Goal: Information Seeking & Learning: Learn about a topic

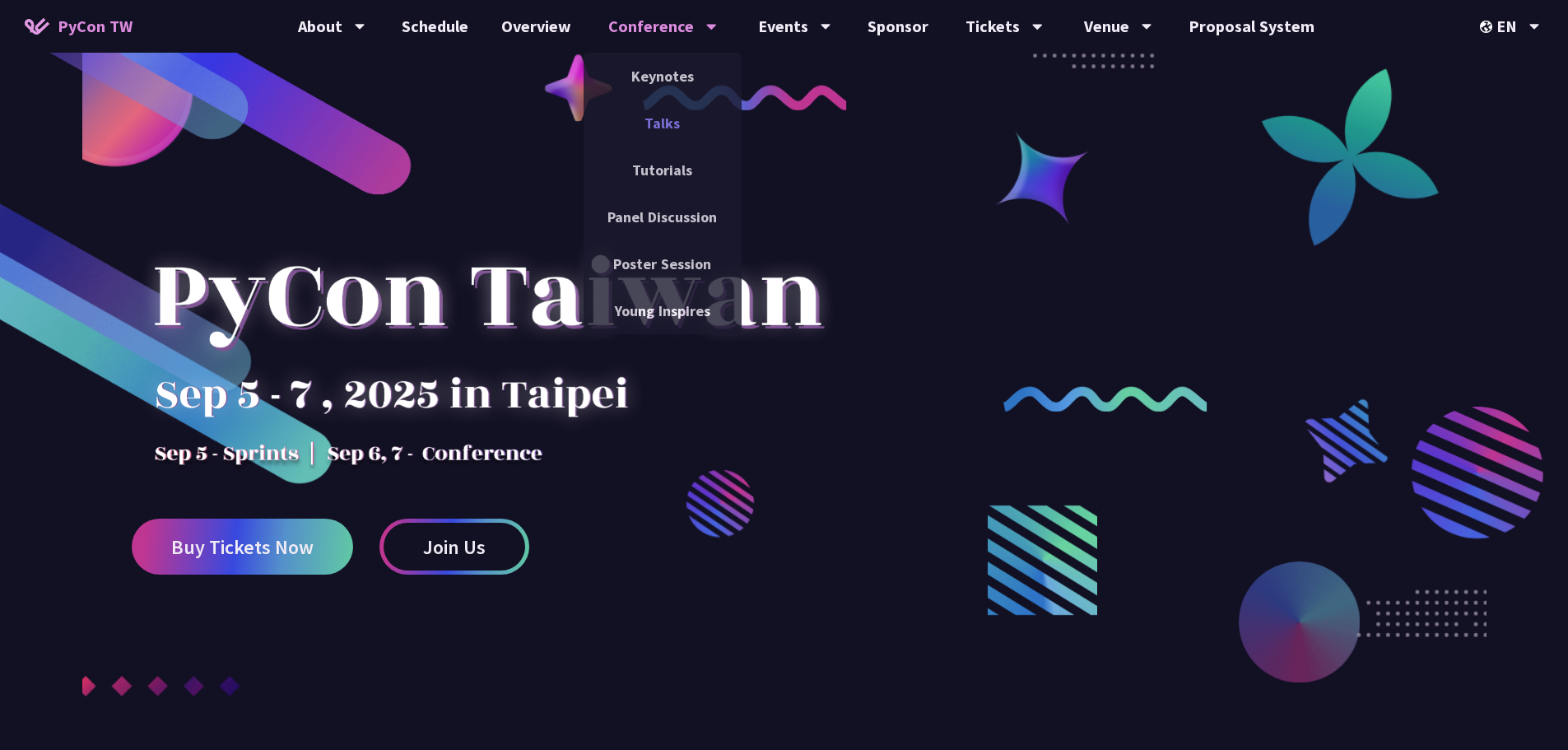
click at [664, 126] on link "Talks" at bounding box center [663, 123] width 158 height 39
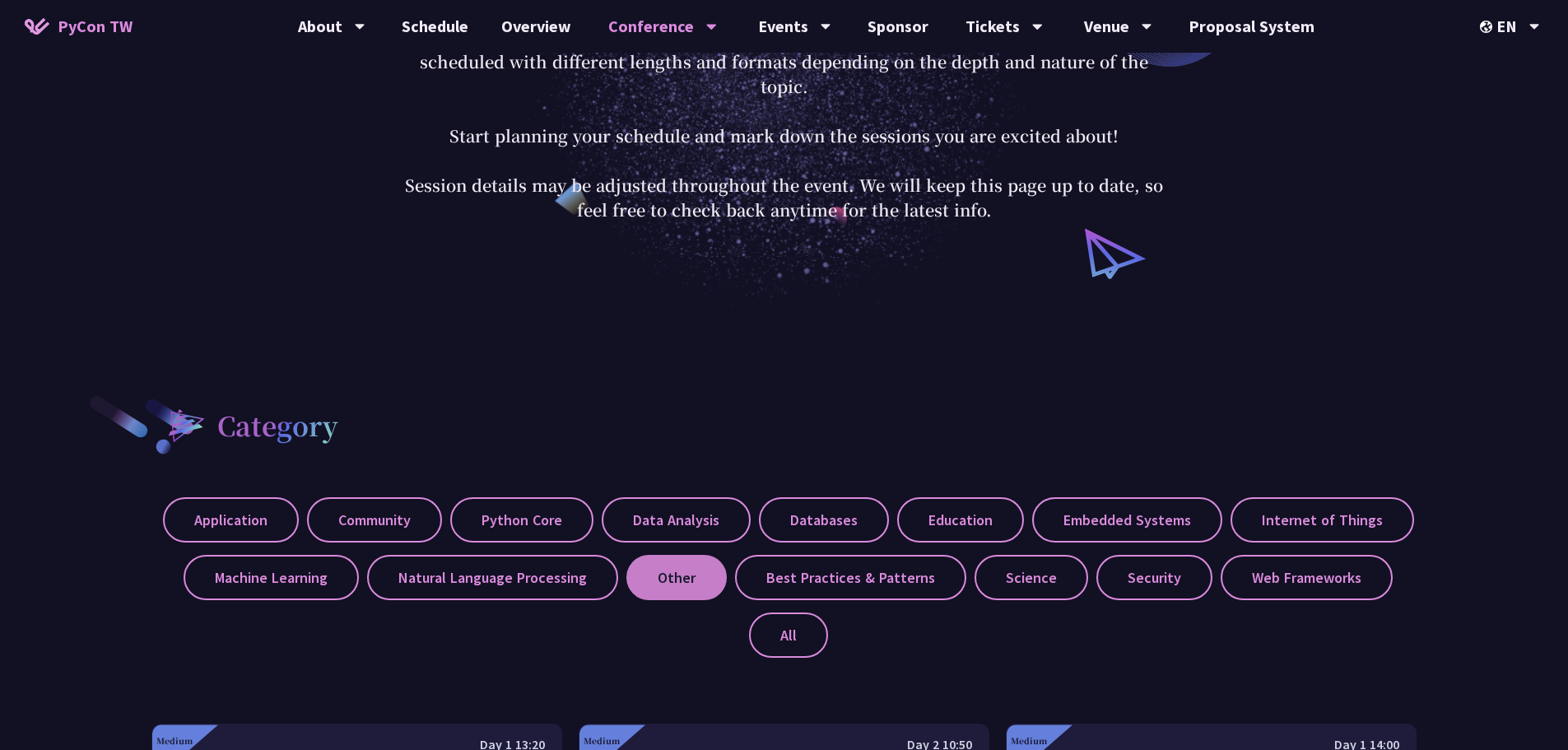
scroll to position [494, 0]
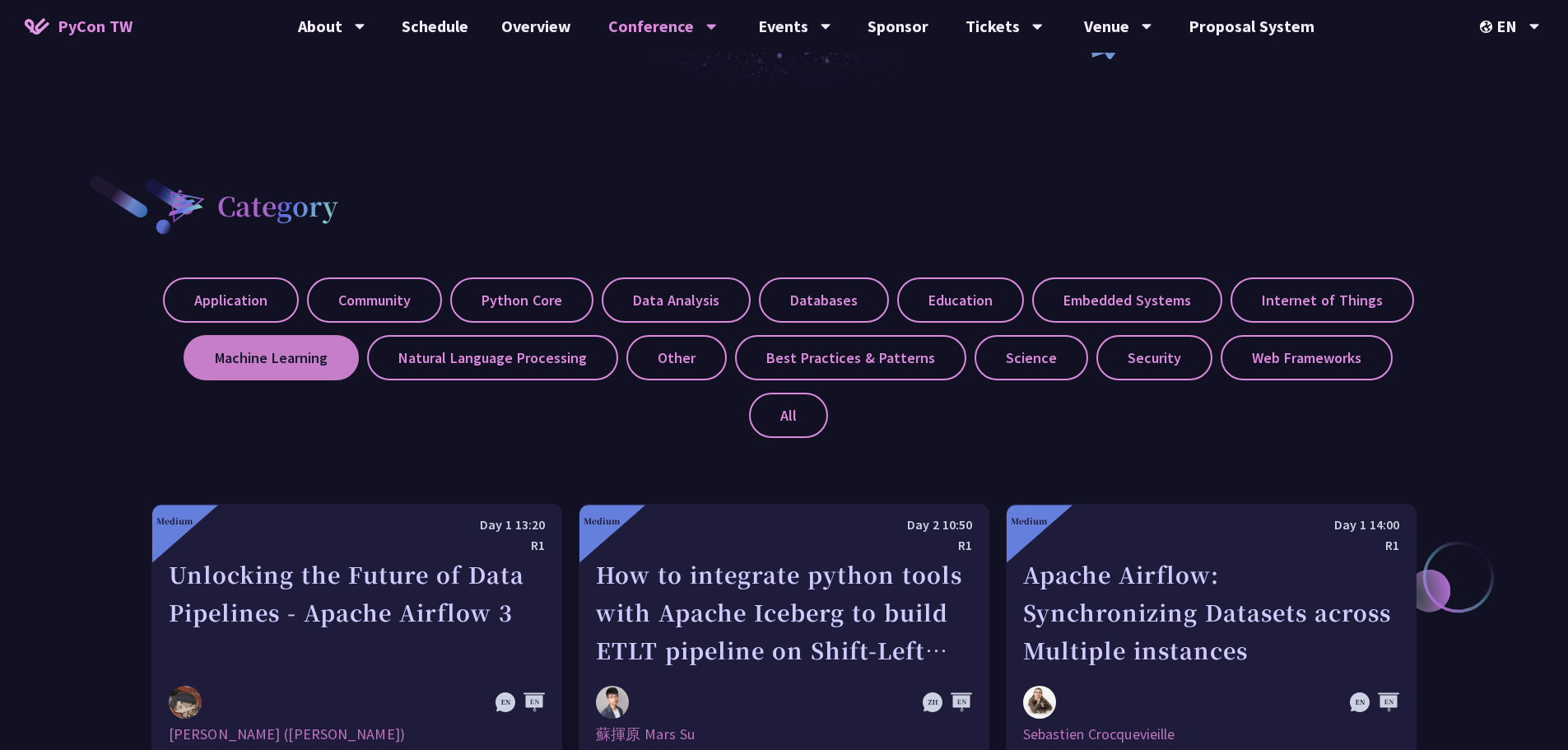
click at [248, 354] on label "Machine Learning" at bounding box center [271, 357] width 175 height 45
click at [0, 0] on input "Machine Learning" at bounding box center [0, 0] width 0 height 0
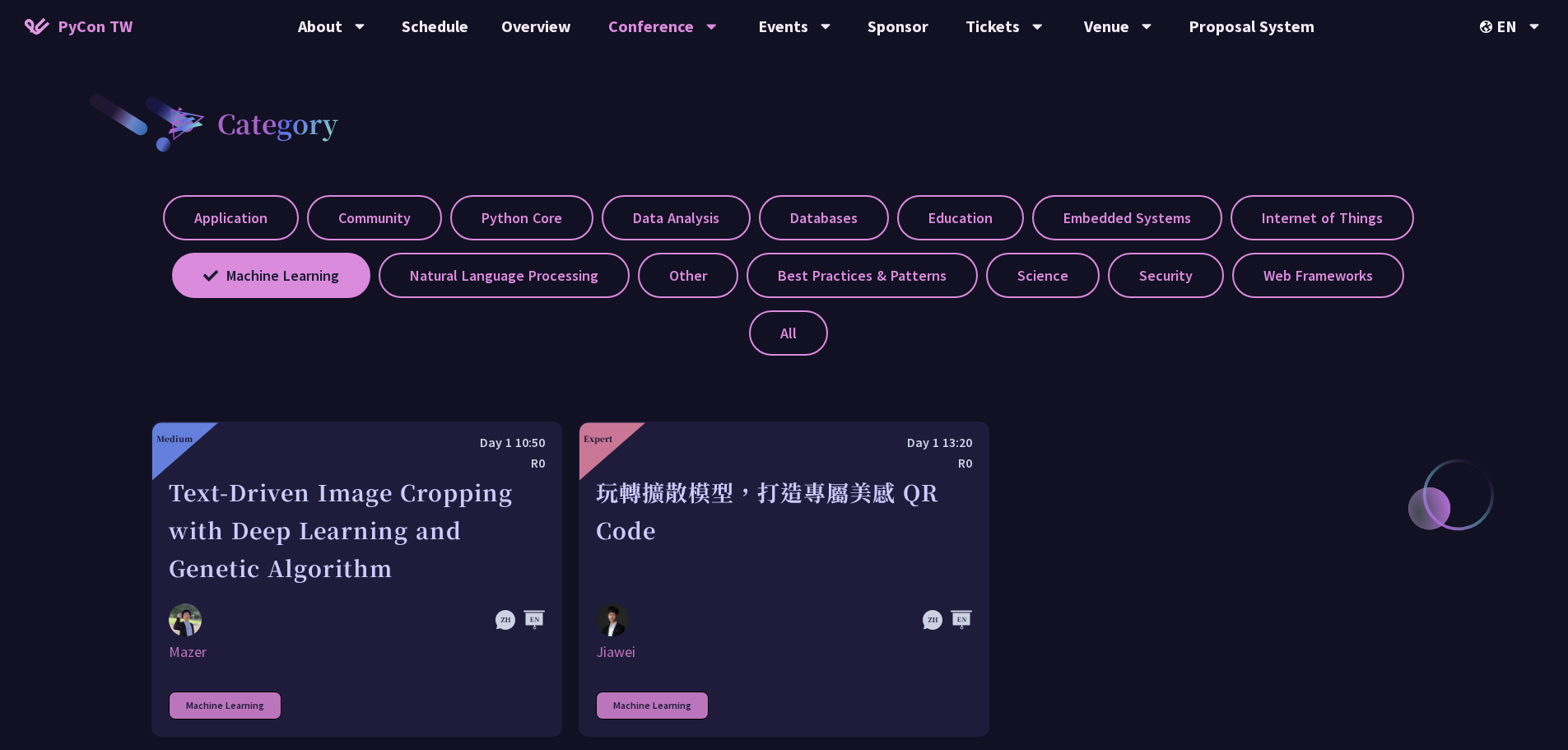
scroll to position [823, 0]
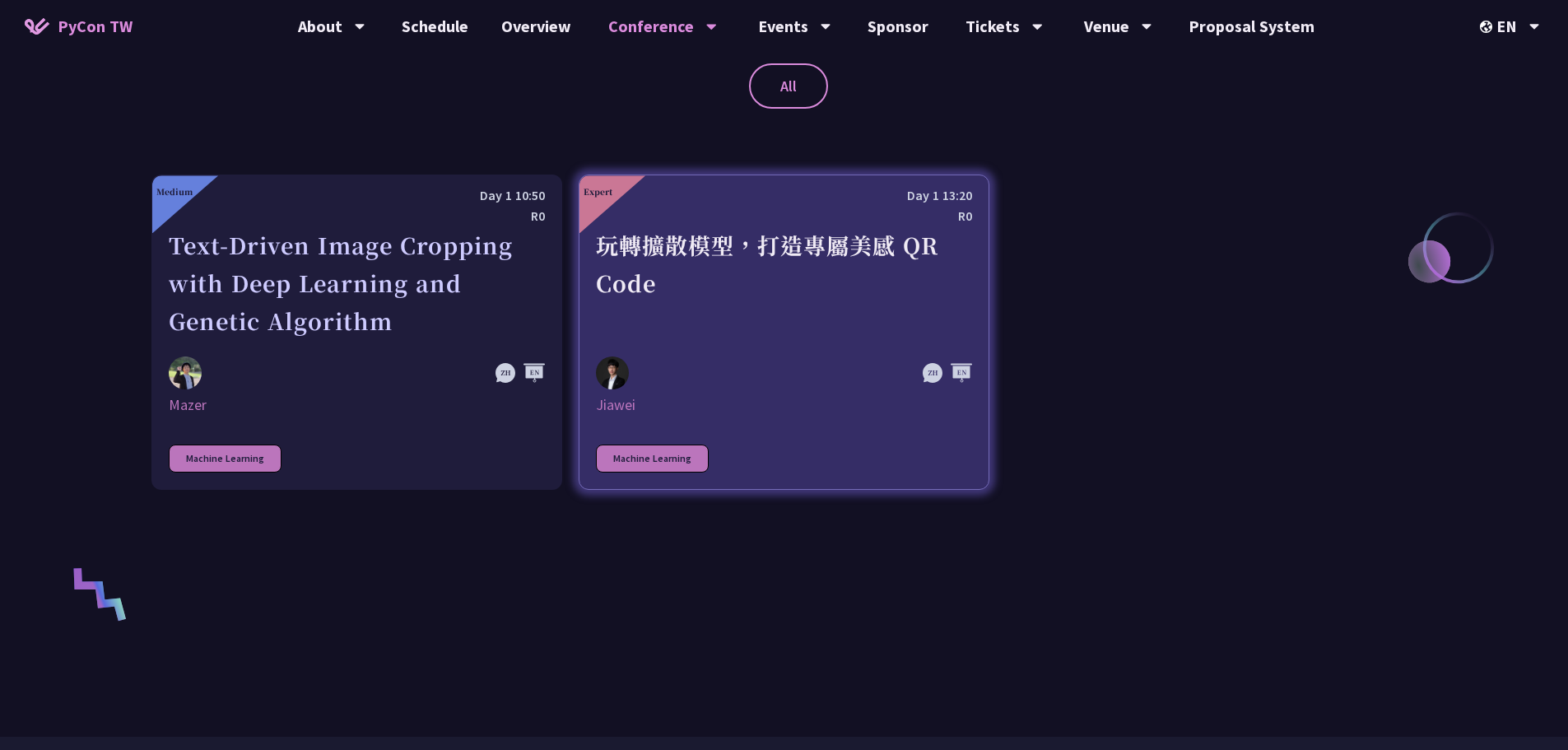
click at [727, 346] on link "Expert Day 1 13:20 R0 玩轉擴散模型，打造專屬美感 QR Code Jiawei Machine Learning" at bounding box center [784, 332] width 411 height 316
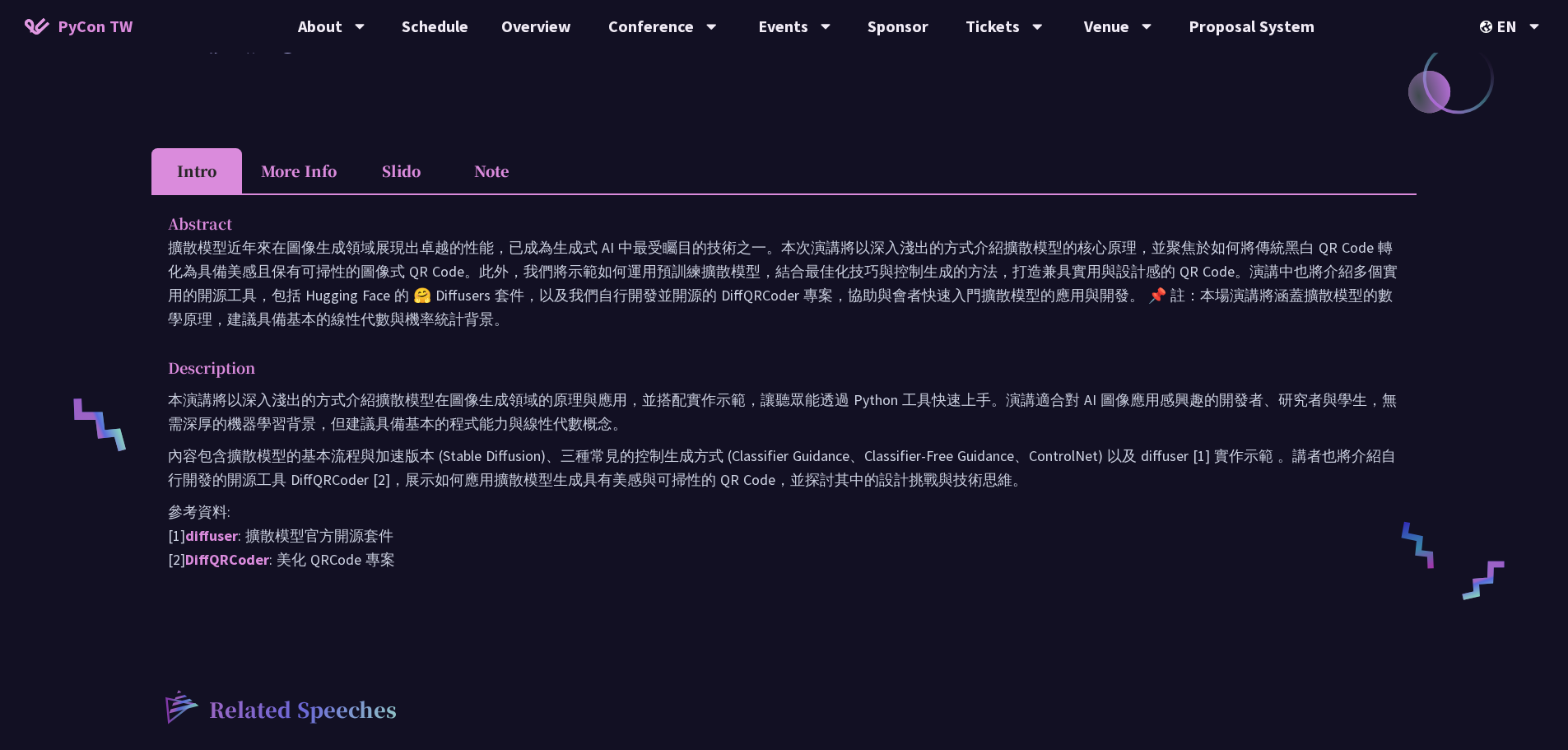
scroll to position [411, 0]
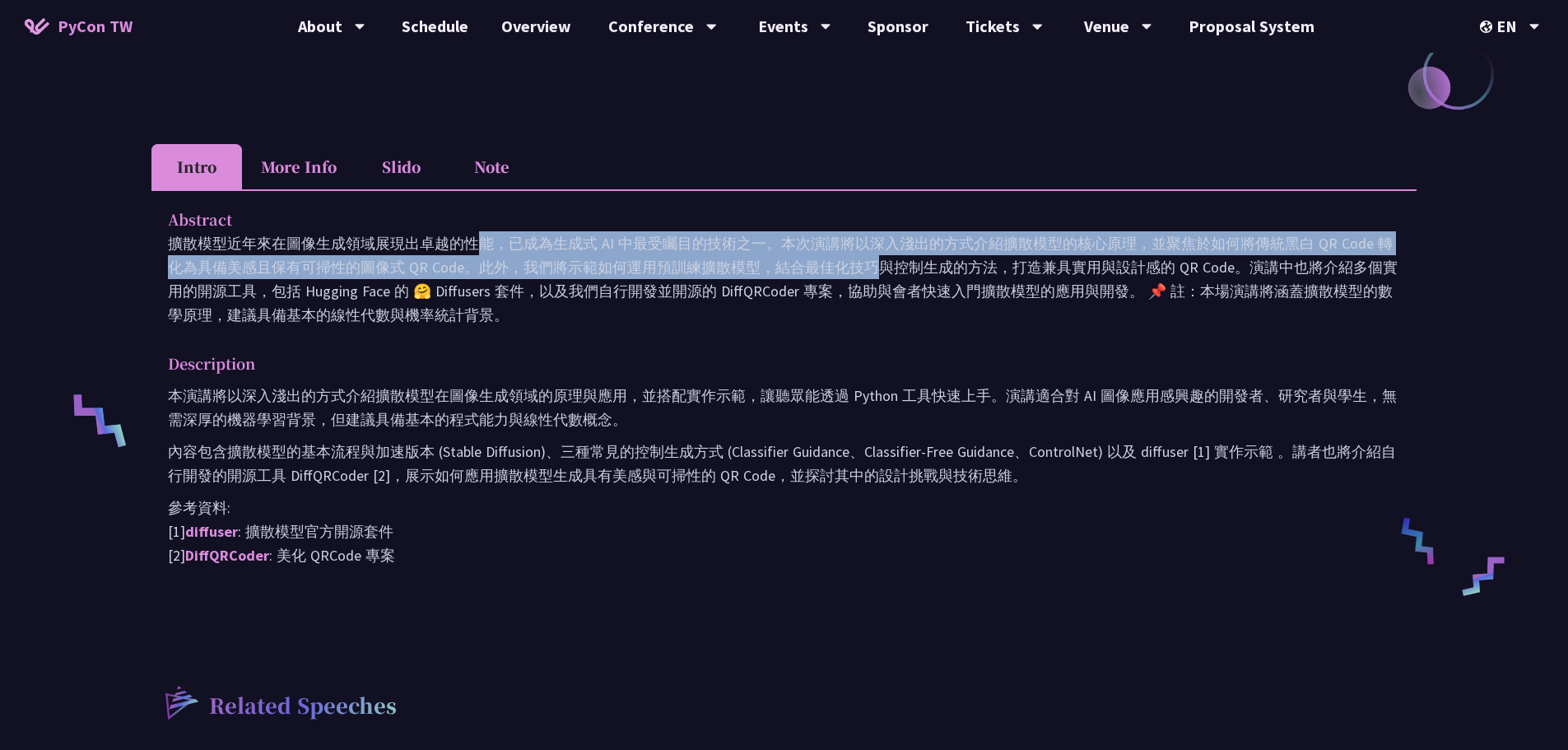
drag, startPoint x: 164, startPoint y: 237, endPoint x: 629, endPoint y: 273, distance: 466.4
click at [569, 261] on div "Abstract 擴散模型近年來在圖像生成領域展現出卓越的性能，已成為生成式 AI 中最受矚目的技術之一。本次演講將以深入淺出的方式介紹擴散模型的核心原理，並…" at bounding box center [784, 398] width 1266 height 419
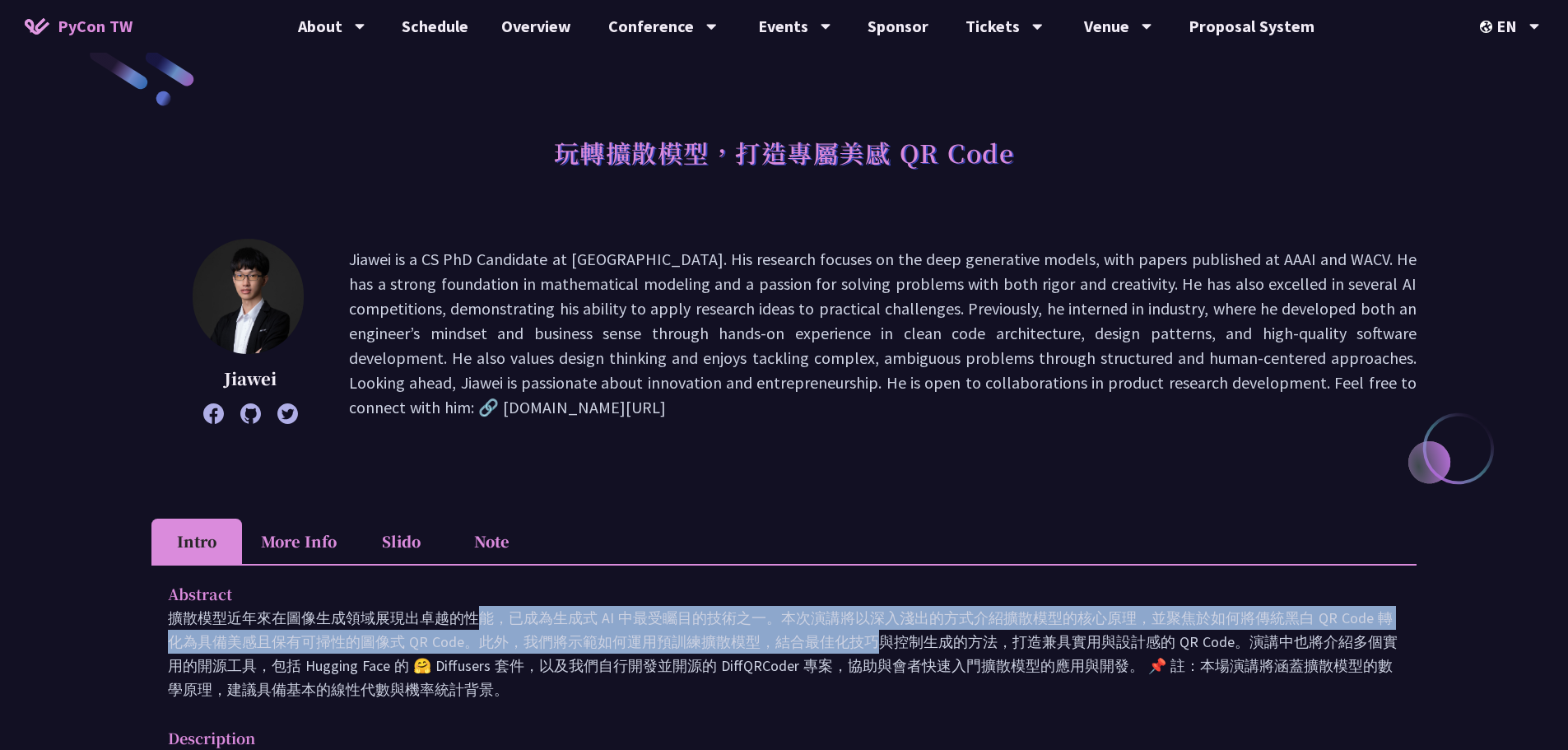
scroll to position [0, 0]
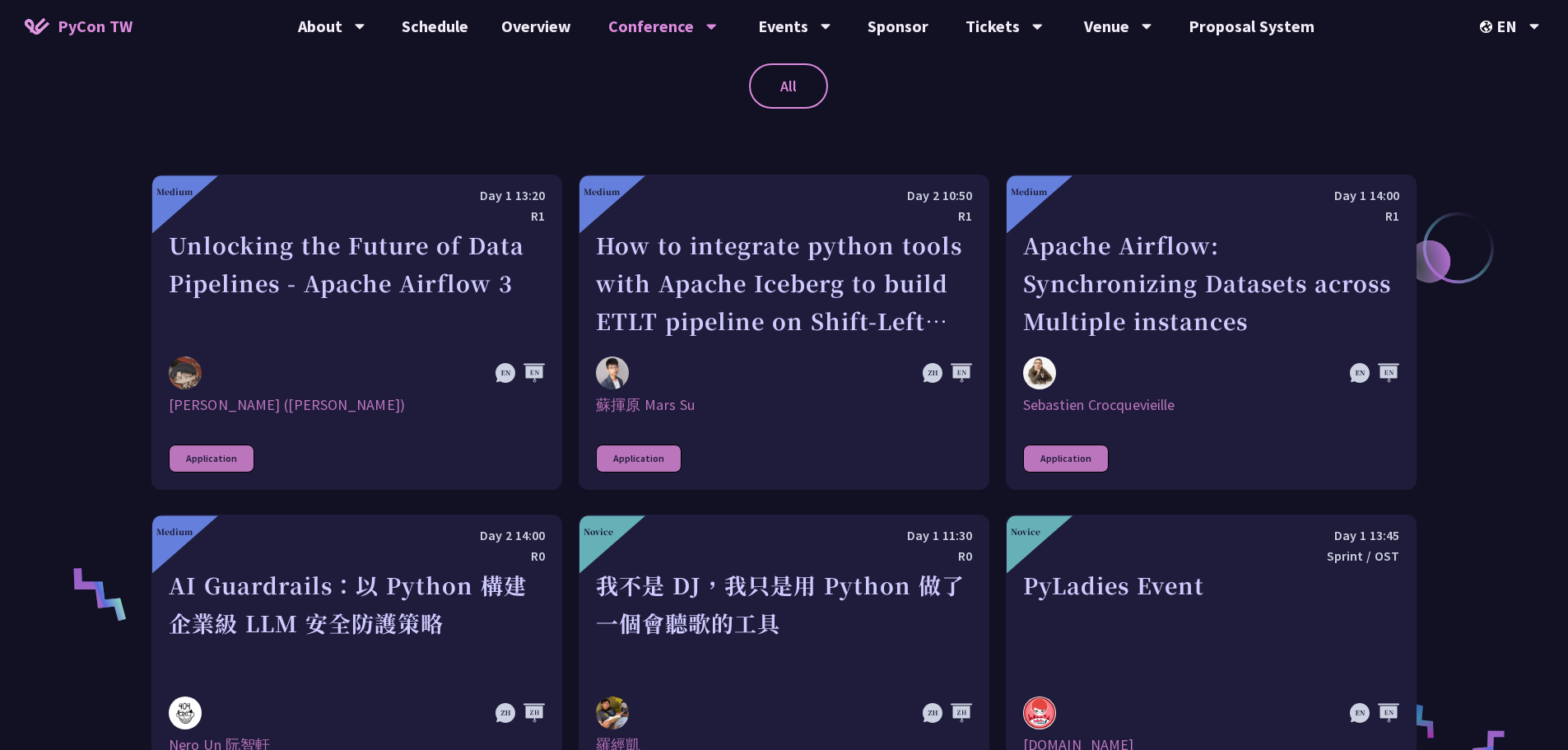
scroll to position [494, 0]
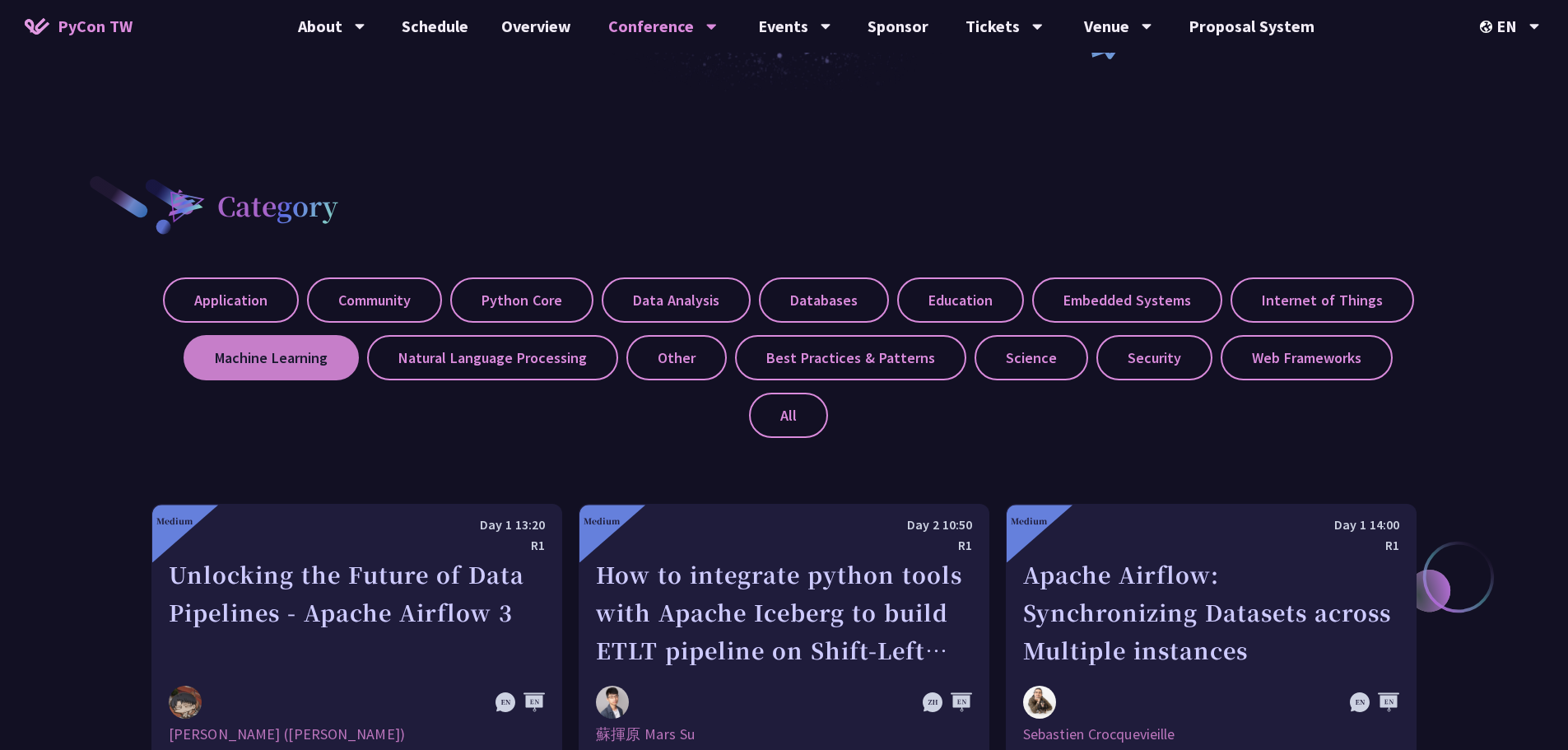
click at [298, 359] on label "Machine Learning" at bounding box center [271, 357] width 175 height 45
click at [0, 0] on input "Machine Learning" at bounding box center [0, 0] width 0 height 0
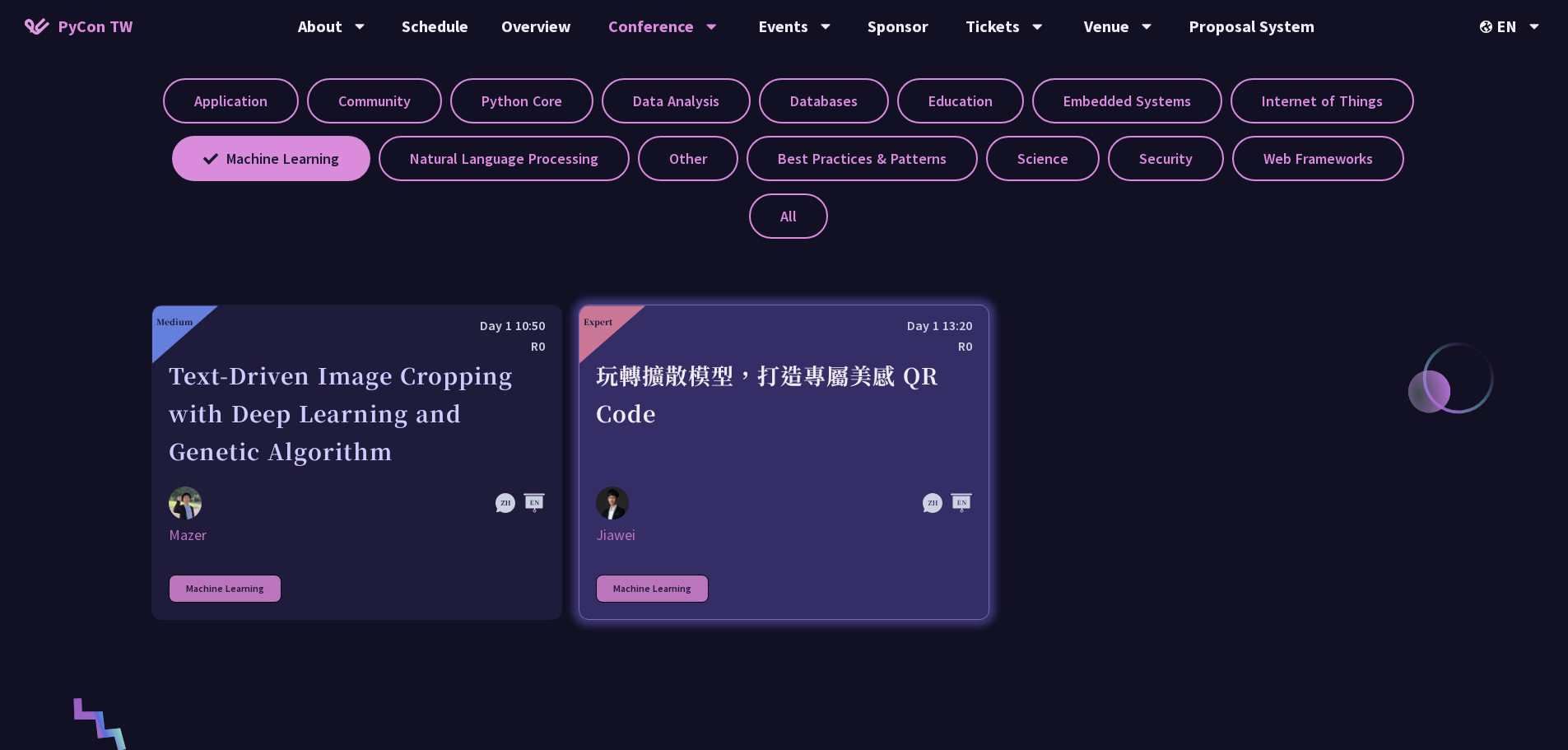
scroll to position [823, 0]
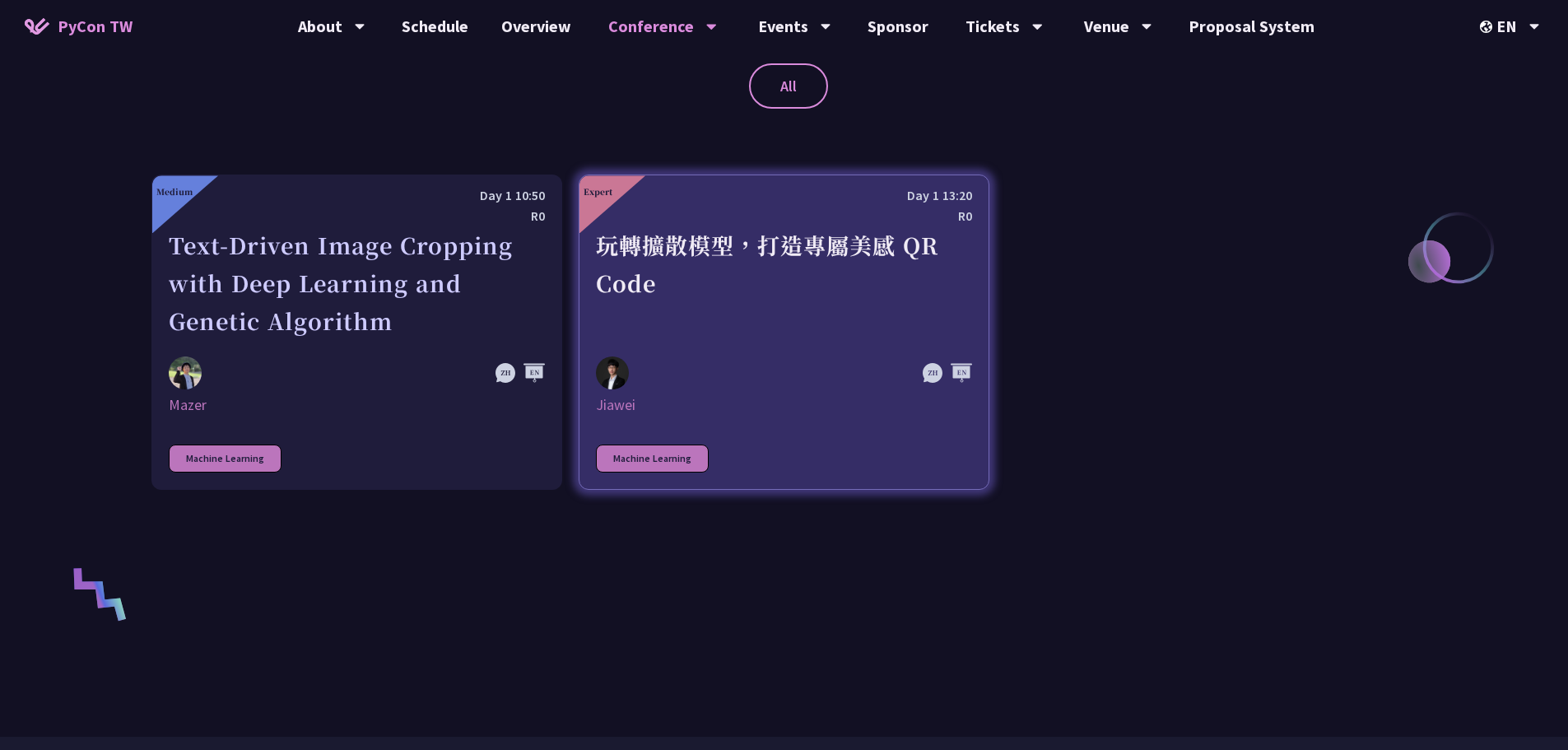
click at [759, 296] on div "玩轉擴散模型，打造專屬美感 QR Code" at bounding box center [784, 282] width 376 height 114
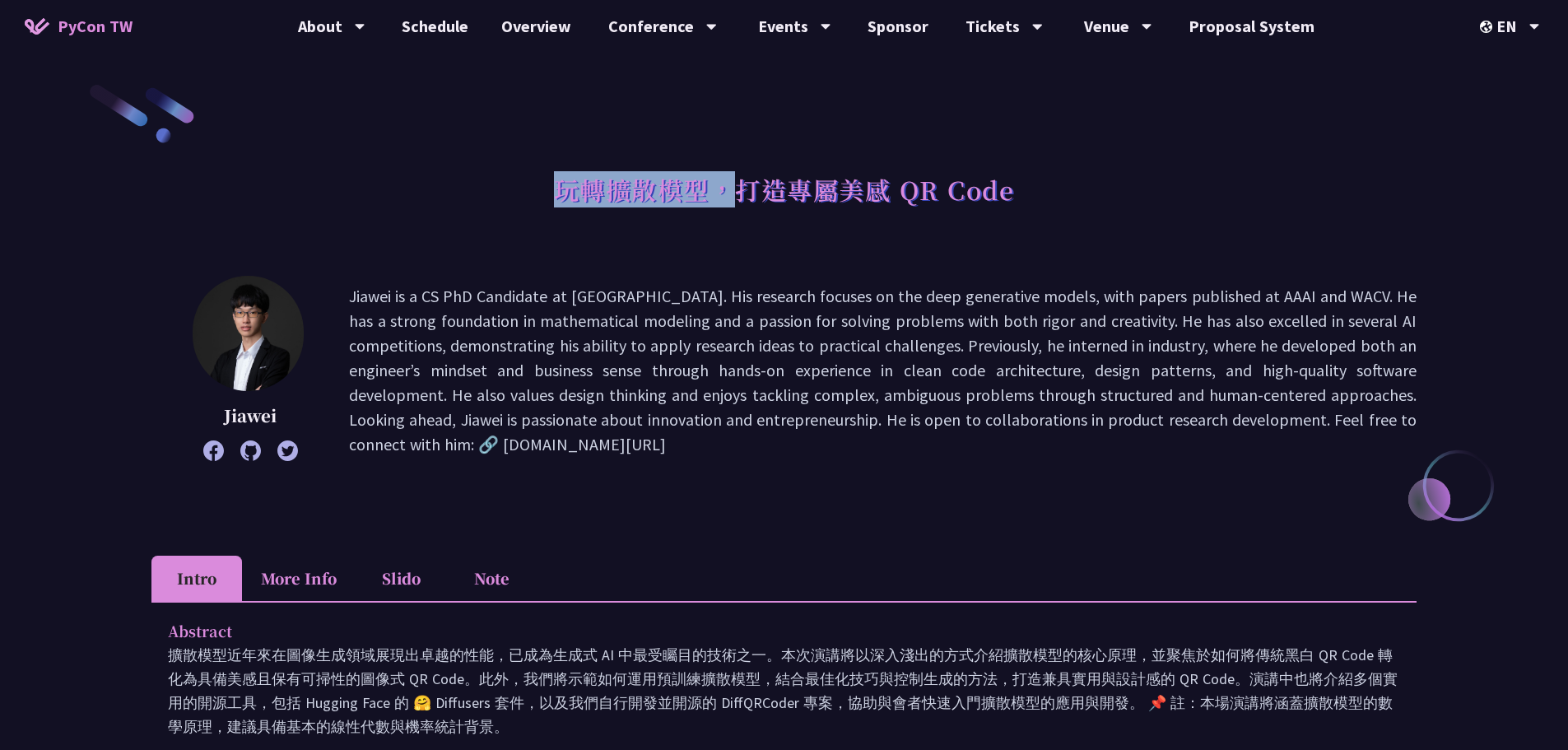
drag, startPoint x: 560, startPoint y: 188, endPoint x: 746, endPoint y: 193, distance: 186.1
click at [746, 193] on h1 "玩轉擴散模型，打造專屬美感 QR Code" at bounding box center [784, 189] width 461 height 50
click at [611, 193] on h1 "玩轉擴散模型，打造專屬美感 QR Code" at bounding box center [784, 189] width 461 height 50
drag, startPoint x: 613, startPoint y: 193, endPoint x: 709, endPoint y: 198, distance: 96.1
click at [709, 198] on h1 "玩轉擴散模型，打造專屬美感 QR Code" at bounding box center [784, 189] width 461 height 50
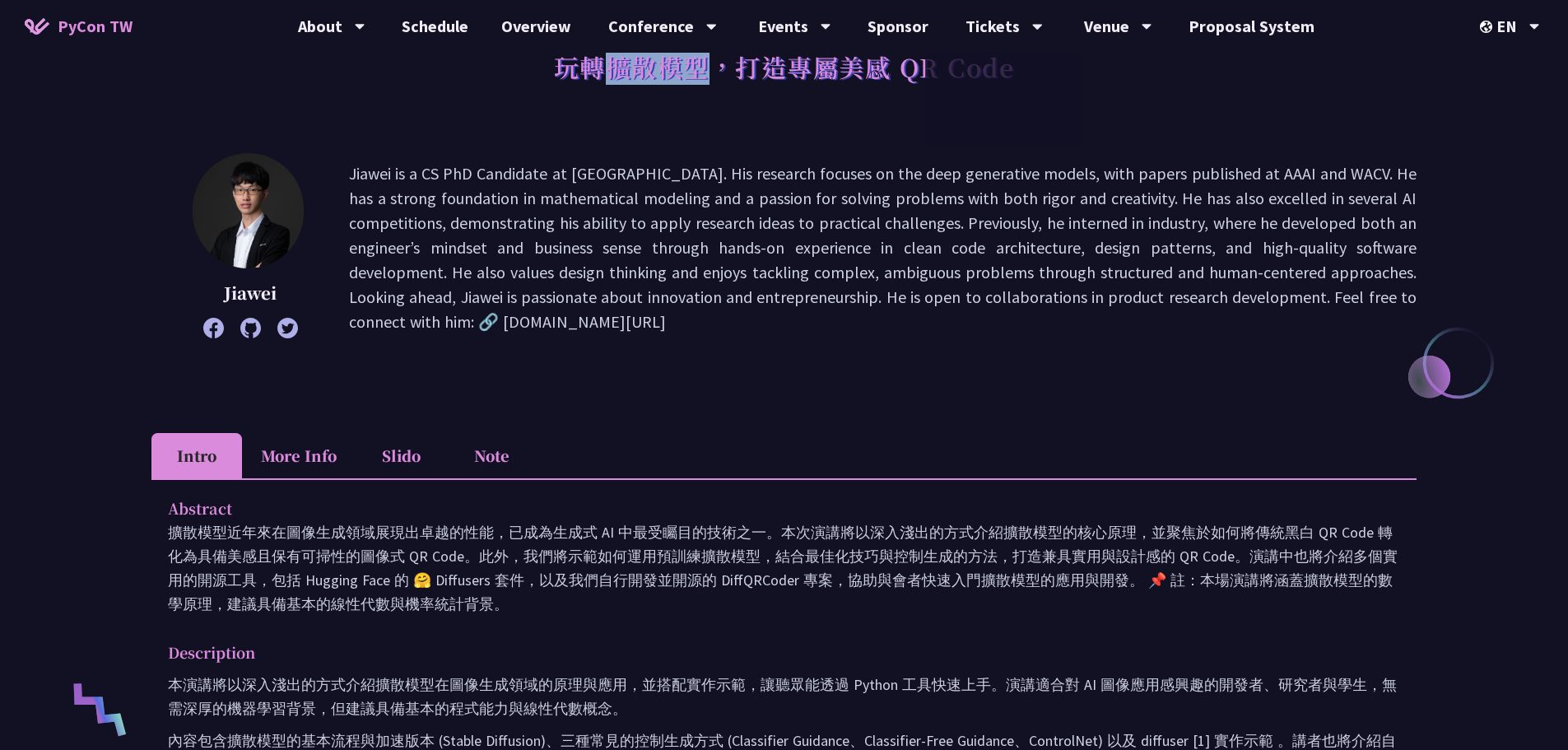
scroll to position [329, 0]
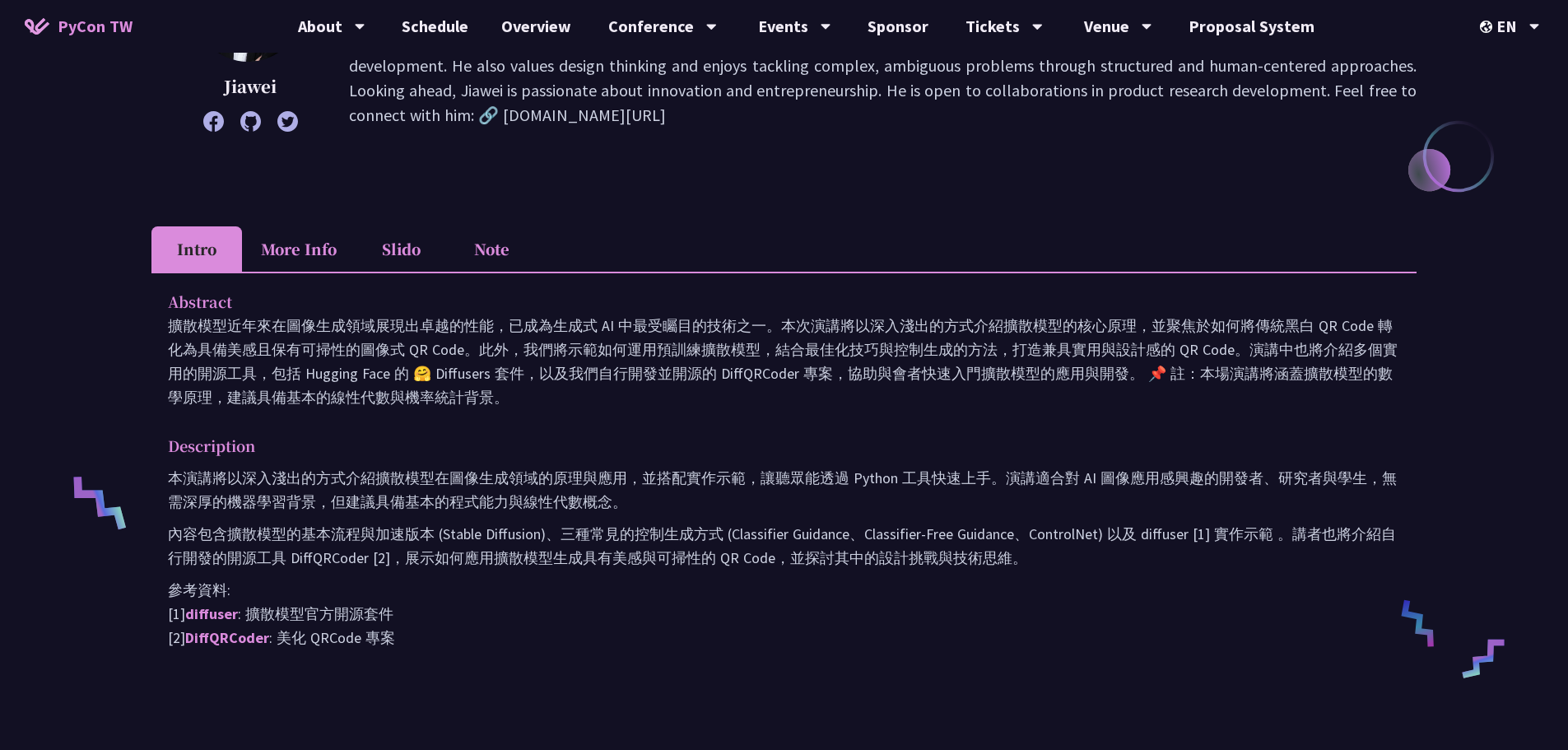
drag, startPoint x: 220, startPoint y: 341, endPoint x: 746, endPoint y: 425, distance: 532.7
click at [728, 425] on div "Abstract 擴散模型近年來在圖像生成領域展現出卓越的性能，已成為生成式 AI 中最受矚目的技術之一。本次演講將以深入淺出的方式介紹擴散模型的核心原理，並…" at bounding box center [784, 481] width 1266 height 419
click at [863, 417] on div "Abstract 擴散模型近年來在圖像生成領域展現出卓越的性能，已成為生成式 AI 中最受矚目的技術之一。本次演講將以深入淺出的方式介紹擴散模型的核心原理，並…" at bounding box center [784, 481] width 1266 height 419
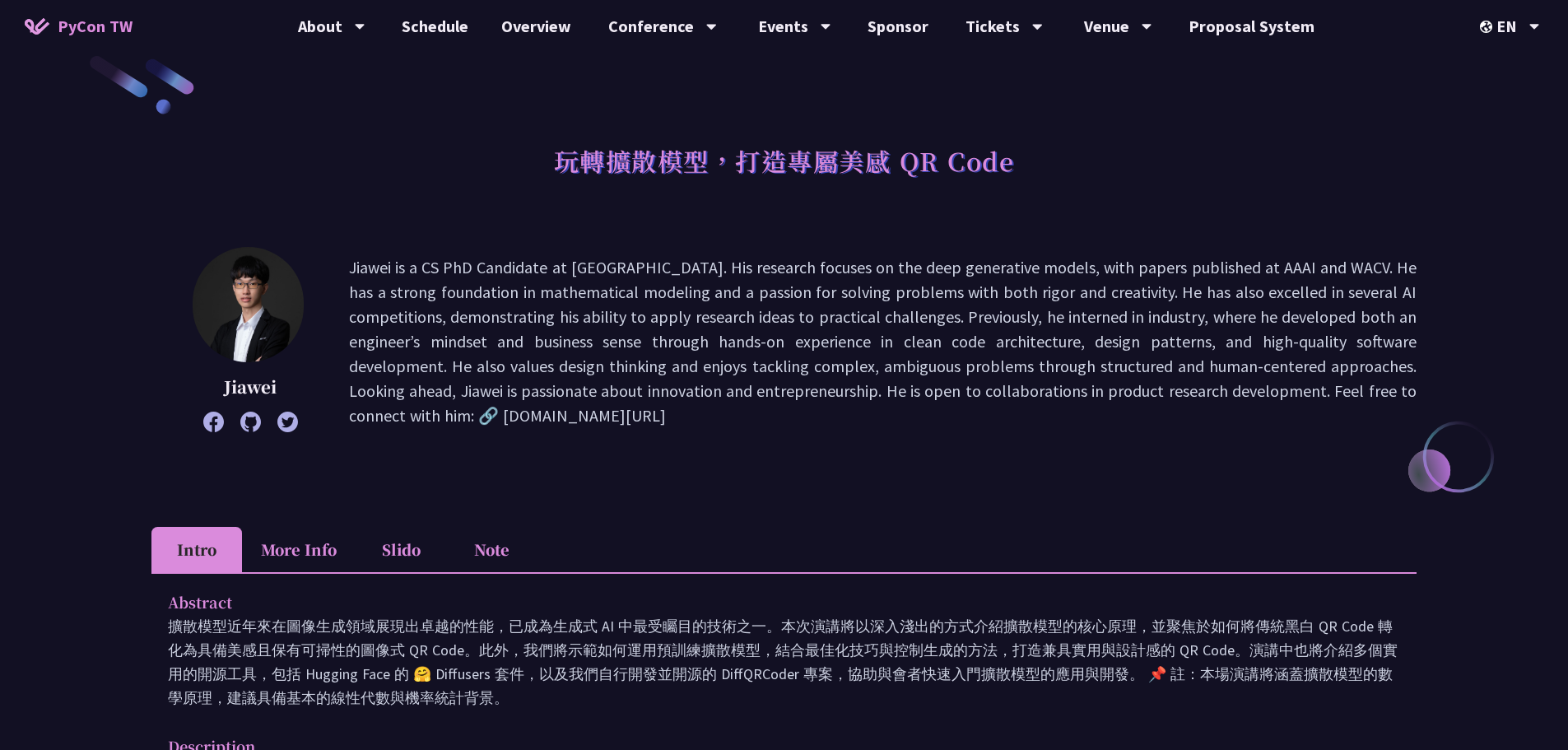
scroll to position [0, 0]
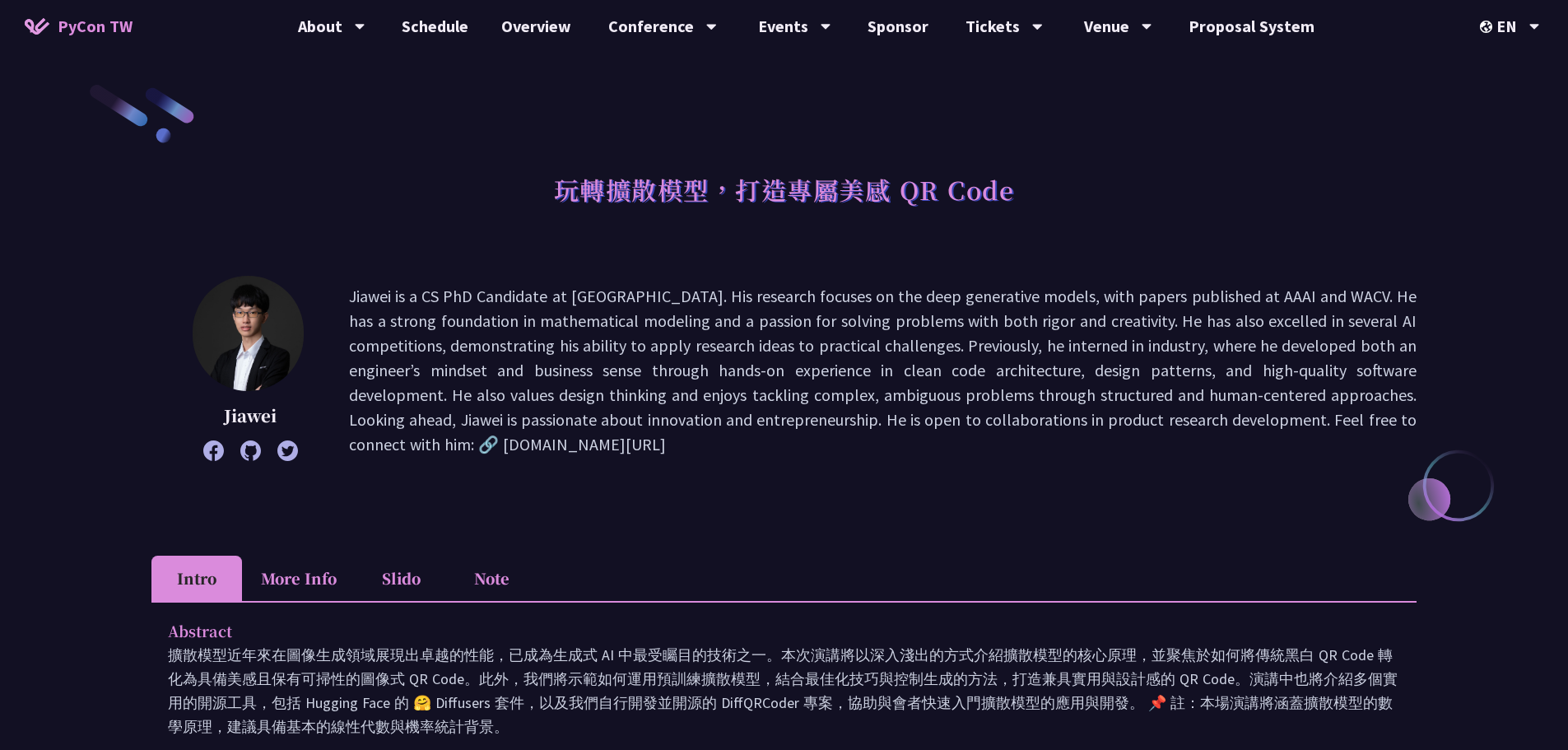
drag, startPoint x: 546, startPoint y: 443, endPoint x: 345, endPoint y: 450, distance: 201.1
click at [345, 450] on div "[PERSON_NAME] is a CS PhD Candidate at [GEOGRAPHIC_DATA]. His research focuses …" at bounding box center [784, 370] width 1266 height 189
click at [1236, 182] on div "玩轉擴散模型，打造專屬美感 QR Code" at bounding box center [784, 207] width 1266 height 87
